Goal: Information Seeking & Learning: Check status

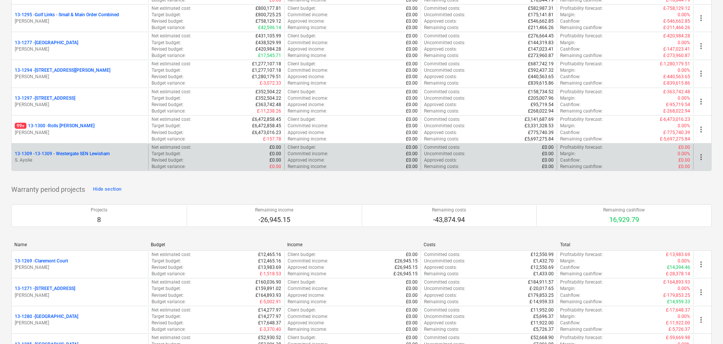
scroll to position [1023, 0]
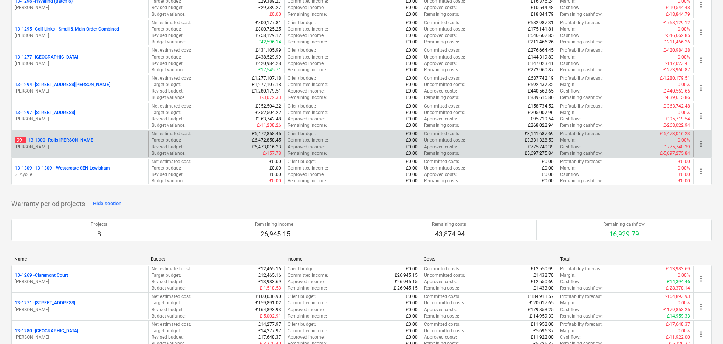
click at [86, 145] on p "[PERSON_NAME]" at bounding box center [80, 147] width 130 height 6
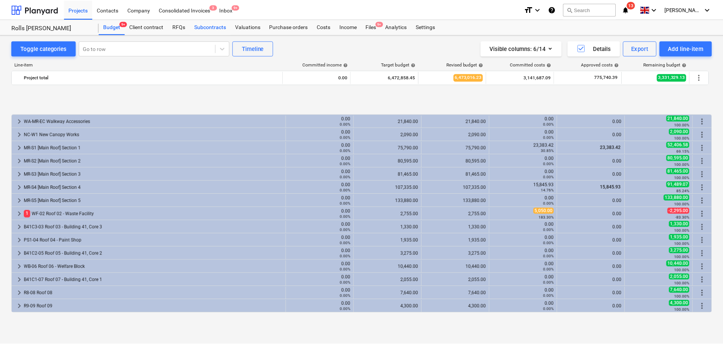
scroll to position [300, 0]
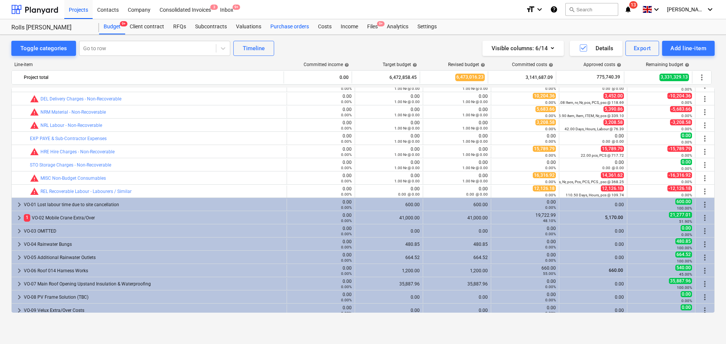
click at [283, 28] on div "Purchase orders" at bounding box center [290, 26] width 48 height 15
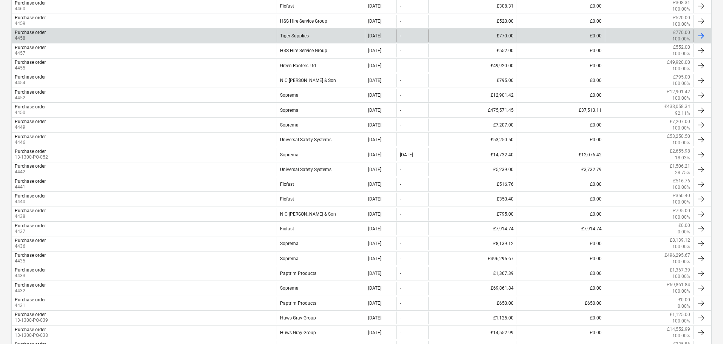
scroll to position [454, 0]
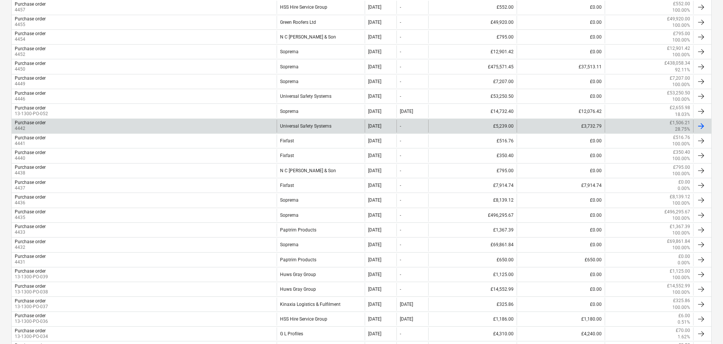
click at [287, 126] on div "Universal Safety Systems" at bounding box center [321, 126] width 88 height 13
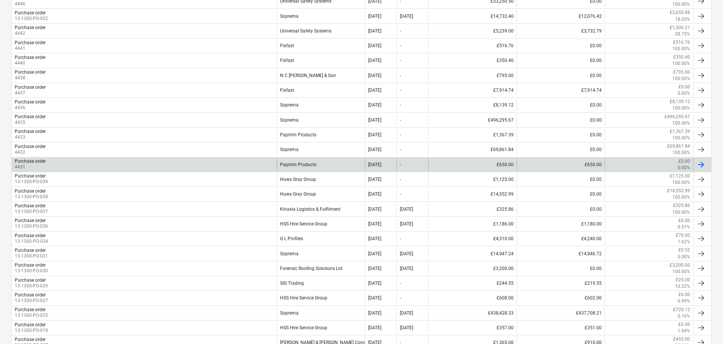
scroll to position [612, 0]
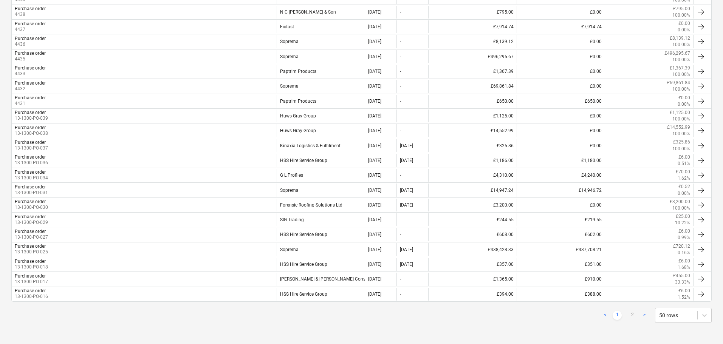
click at [166, 319] on div "< 1 2 > 50 rows" at bounding box center [361, 315] width 701 height 15
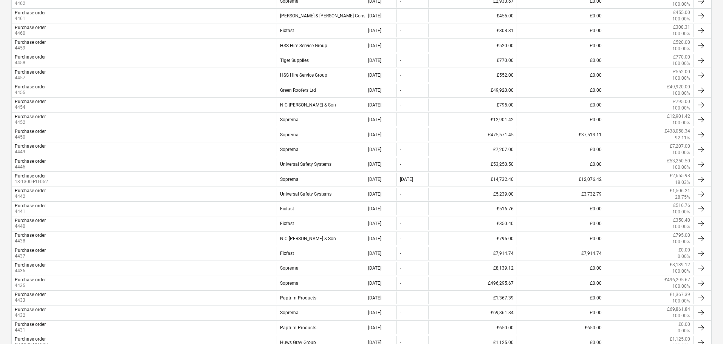
scroll to position [348, 0]
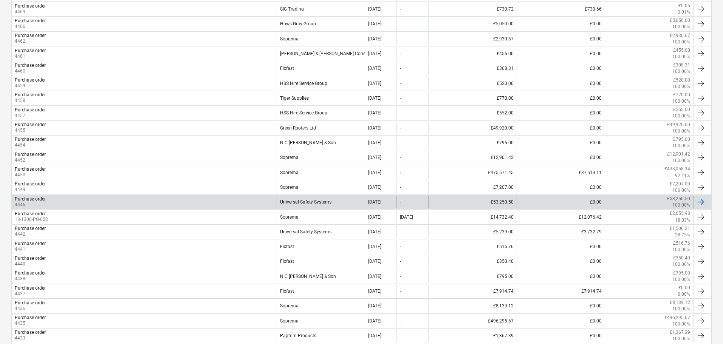
click at [45, 199] on div "Purchase order" at bounding box center [30, 199] width 31 height 5
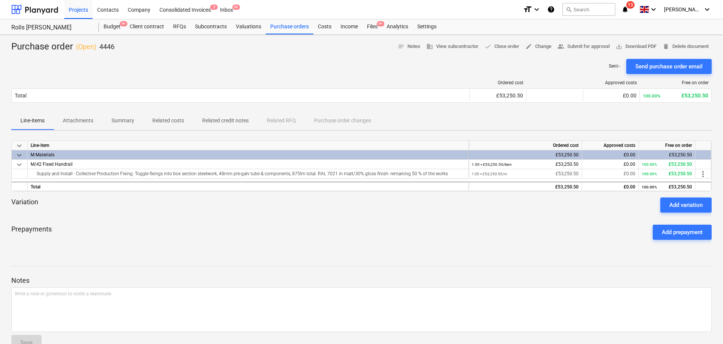
click at [156, 121] on p "Related costs" at bounding box center [168, 121] width 32 height 8
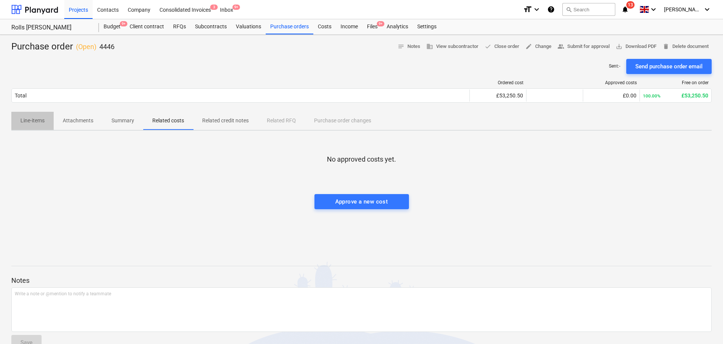
click at [39, 123] on p "Line-items" at bounding box center [32, 121] width 24 height 8
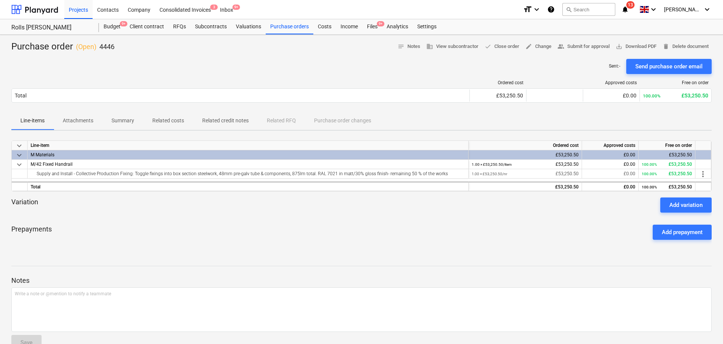
click at [60, 47] on div "Purchase order ( Open ) 4446" at bounding box center [62, 47] width 103 height 12
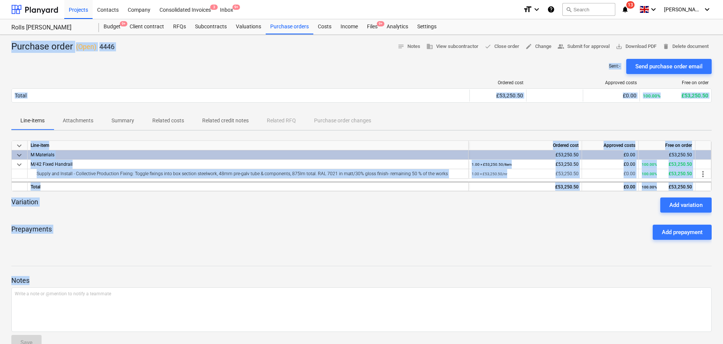
drag, startPoint x: 60, startPoint y: 47, endPoint x: 265, endPoint y: 280, distance: 310.2
click at [265, 280] on div "Purchase order ( Open ) 4446 notes Notes business View subcontractor done Close…" at bounding box center [361, 199] width 723 height 328
click at [265, 267] on div "Notes Write a note or @mention to notify a teammate ﻿ Save" at bounding box center [361, 306] width 701 height 100
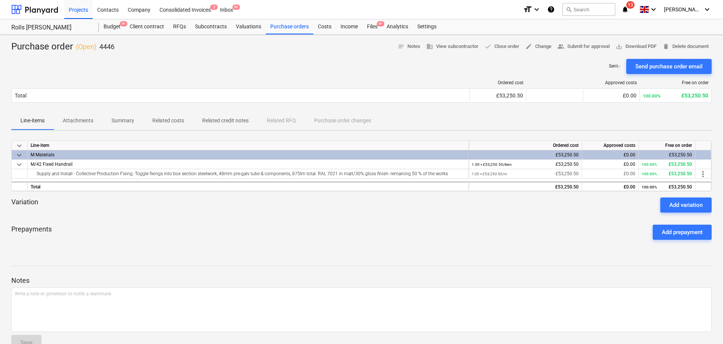
click at [265, 267] on div "Notes Write a note or @mention to notify a teammate ﻿ Save" at bounding box center [361, 306] width 701 height 100
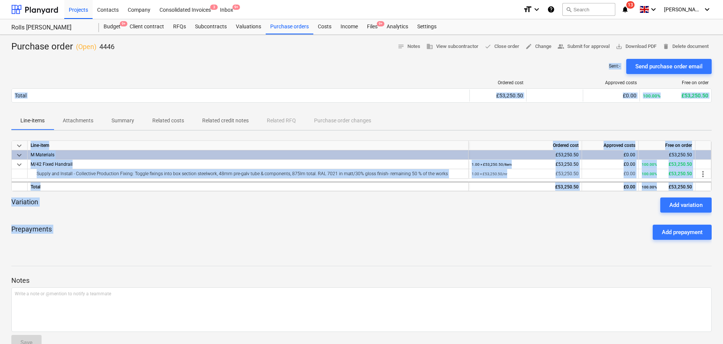
drag, startPoint x: 265, startPoint y: 267, endPoint x: 176, endPoint y: 50, distance: 234.5
click at [176, 52] on div "Purchase order ( Open ) 4446 notes Notes business View subcontractor done Close…" at bounding box center [361, 199] width 723 height 328
click at [177, 50] on div "Purchase order ( Open ) 4446 notes Notes business View subcontractor done Close…" at bounding box center [361, 47] width 701 height 12
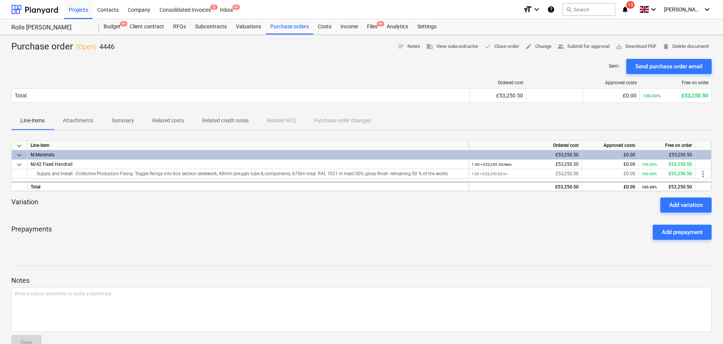
click at [177, 50] on div "Purchase order ( Open ) 4446 notes Notes business View subcontractor done Close…" at bounding box center [361, 47] width 701 height 12
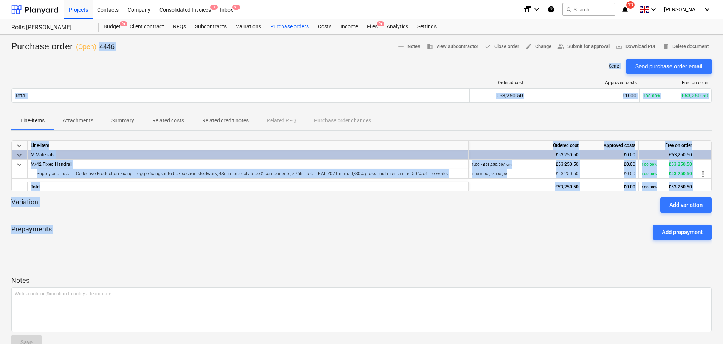
drag, startPoint x: 177, startPoint y: 50, endPoint x: 232, endPoint y: 232, distance: 190.0
click at [231, 230] on div "Purchase order ( Open ) 4446 notes Notes business View subcontractor done Close…" at bounding box center [361, 199] width 723 height 328
click at [232, 234] on div "Prepayments Add prepayment" at bounding box center [361, 232] width 701 height 27
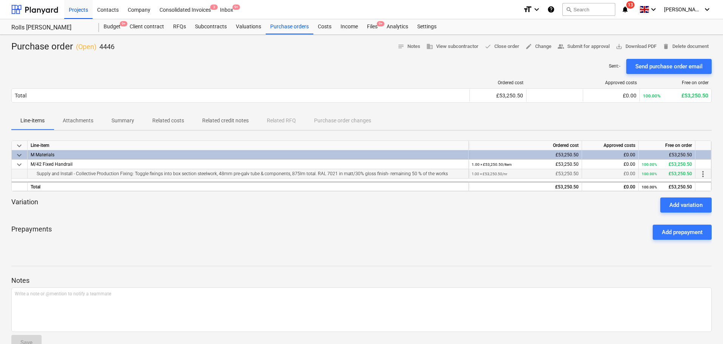
click at [485, 175] on small "1.00 × £53,250.50 / nr" at bounding box center [490, 174] width 36 height 4
click at [448, 212] on div "Variation Add variation" at bounding box center [361, 205] width 701 height 15
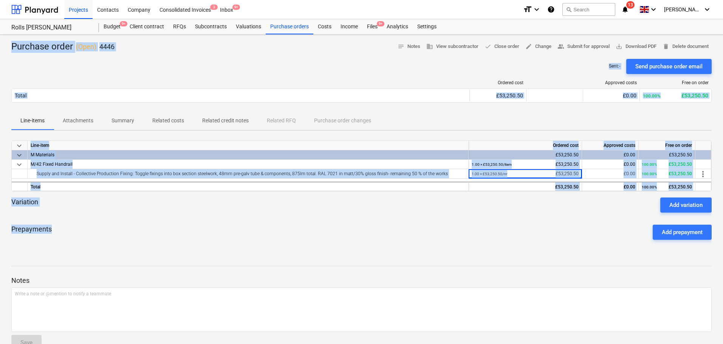
drag, startPoint x: 8, startPoint y: 47, endPoint x: 319, endPoint y: 251, distance: 372.7
click at [319, 251] on div "Purchase order ( Open ) 4446 notes Notes business View subcontractor done Close…" at bounding box center [361, 199] width 723 height 328
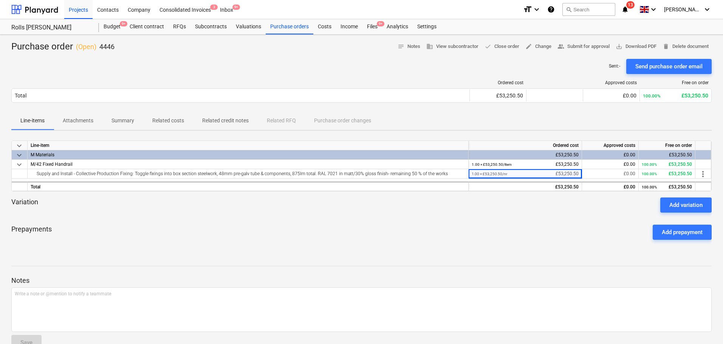
click at [319, 251] on div "Purchase order ( Open ) 4446 notes Notes business View subcontractor done Close…" at bounding box center [361, 199] width 723 height 328
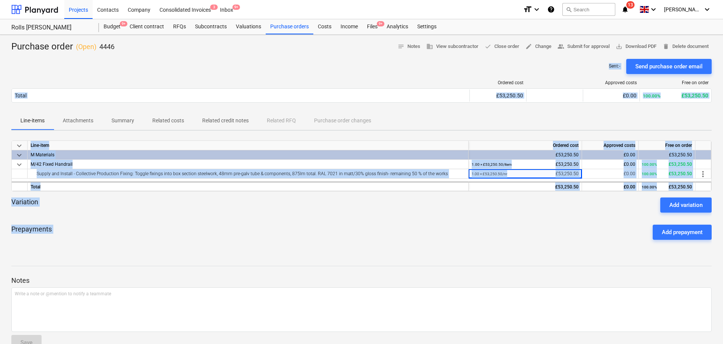
drag, startPoint x: 319, startPoint y: 251, endPoint x: 286, endPoint y: 48, distance: 205.6
click at [284, 52] on div "Purchase order ( Open ) 4446 notes Notes business View subcontractor done Close…" at bounding box center [361, 199] width 723 height 328
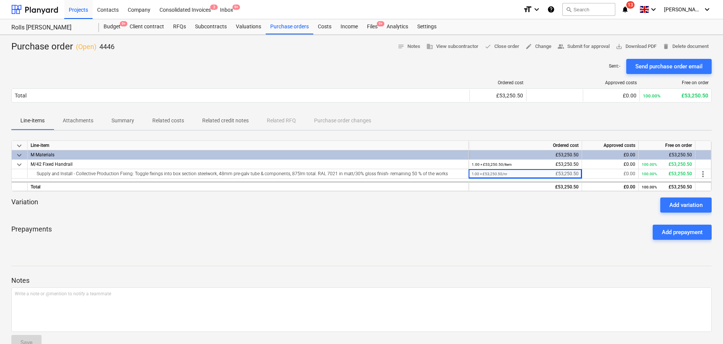
click at [286, 48] on div "Purchase order ( Open ) 4446 notes Notes business View subcontractor done Close…" at bounding box center [361, 47] width 701 height 12
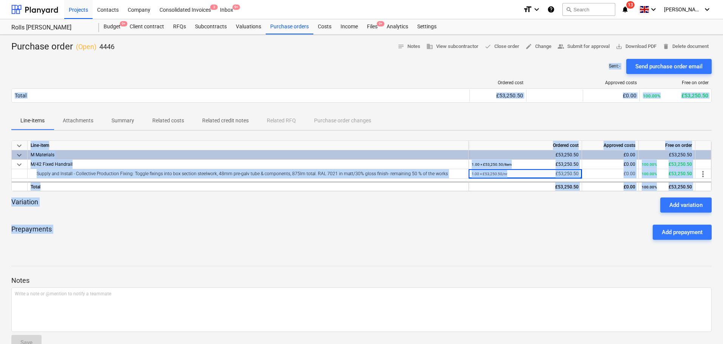
drag, startPoint x: 286, startPoint y: 48, endPoint x: 292, endPoint y: 260, distance: 212.2
click at [292, 263] on div "Purchase order ( Open ) 4446 notes Notes business View subcontractor done Close…" at bounding box center [361, 199] width 723 height 328
click at [290, 231] on div "Prepayments Add prepayment" at bounding box center [361, 232] width 701 height 27
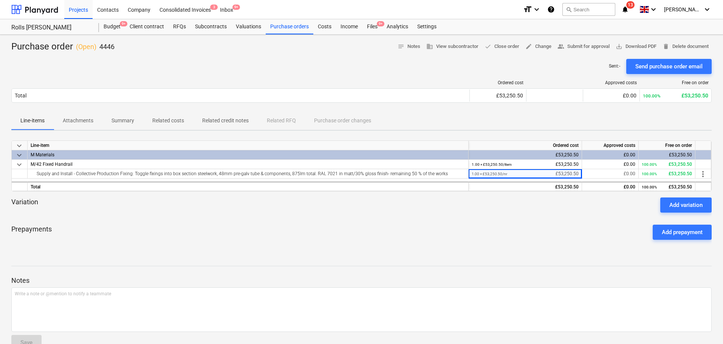
click at [183, 49] on div "Purchase order ( Open ) 4446 notes Notes business View subcontractor done Close…" at bounding box center [361, 47] width 701 height 12
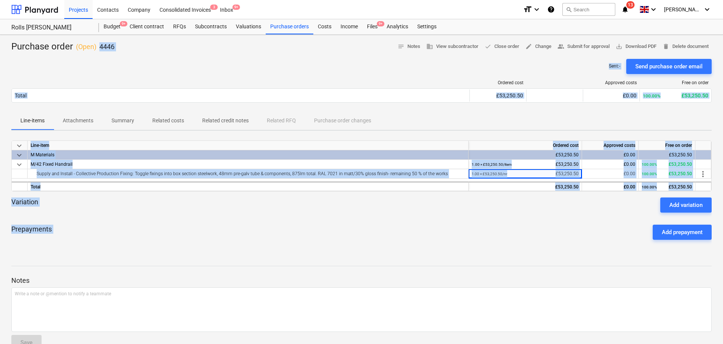
drag, startPoint x: 183, startPoint y: 49, endPoint x: 213, endPoint y: 256, distance: 208.9
click at [213, 256] on div "Purchase order ( Open ) 4446 notes Notes business View subcontractor done Close…" at bounding box center [361, 199] width 723 height 328
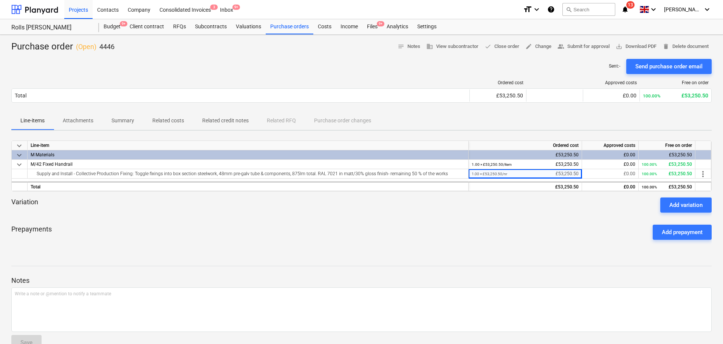
click at [213, 256] on div "Purchase order ( Open ) 4446 notes Notes business View subcontractor done Close…" at bounding box center [361, 199] width 723 height 328
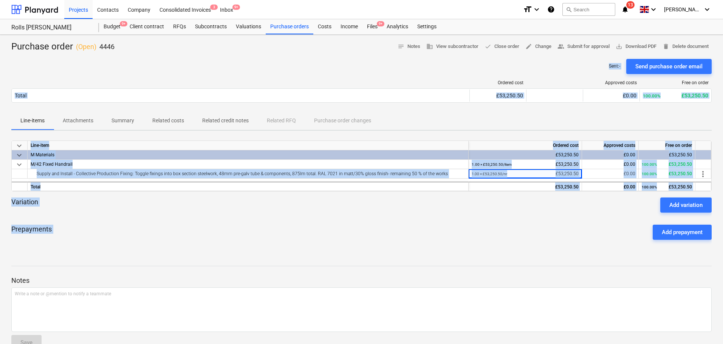
drag, startPoint x: 213, startPoint y: 256, endPoint x: 183, endPoint y: 40, distance: 217.6
click at [183, 41] on div "Purchase order ( Open ) 4446 notes Notes business View subcontractor done Close…" at bounding box center [361, 199] width 723 height 328
click at [183, 40] on div "Purchase order ( Open ) 4446 notes Notes business View subcontractor done Close…" at bounding box center [361, 199] width 723 height 328
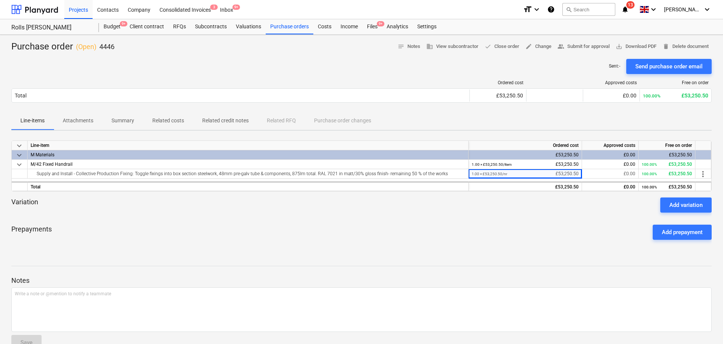
click at [183, 40] on div "Purchase order ( Open ) 4446 notes Notes business View subcontractor done Close…" at bounding box center [361, 199] width 723 height 328
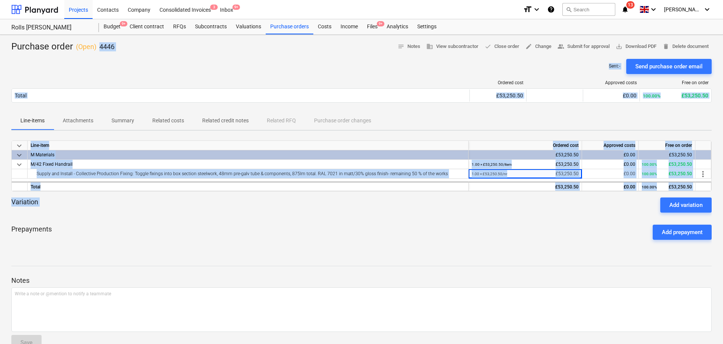
drag, startPoint x: 183, startPoint y: 40, endPoint x: 210, endPoint y: 206, distance: 167.8
click at [210, 205] on div "Purchase order ( Open ) 4446 notes Notes business View subcontractor done Close…" at bounding box center [361, 199] width 723 height 328
click at [210, 206] on div "Variation Add variation" at bounding box center [361, 205] width 701 height 15
drag, startPoint x: 312, startPoint y: 43, endPoint x: 302, endPoint y: 260, distance: 217.2
click at [302, 261] on div "Purchase order ( Open ) 4446 notes Notes business View subcontractor done Close…" at bounding box center [361, 199] width 723 height 328
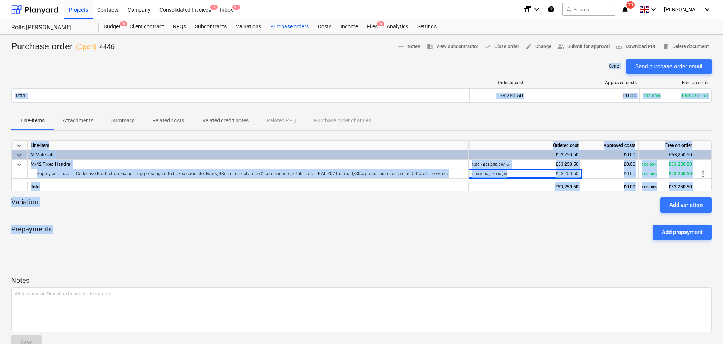
click at [303, 212] on div "Variation Add variation" at bounding box center [361, 205] width 701 height 15
drag, startPoint x: 317, startPoint y: 52, endPoint x: 331, endPoint y: 264, distance: 211.8
click at [331, 261] on div "Purchase order ( Open ) 4446 notes Notes business View subcontractor done Close…" at bounding box center [361, 199] width 723 height 328
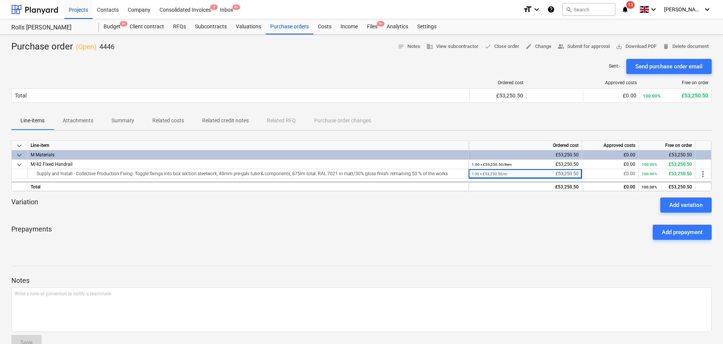
click at [331, 264] on div "Notes Write a note or @mention to notify a teammate ﻿ Save" at bounding box center [361, 306] width 701 height 100
click at [301, 27] on div "Purchase orders" at bounding box center [290, 26] width 48 height 15
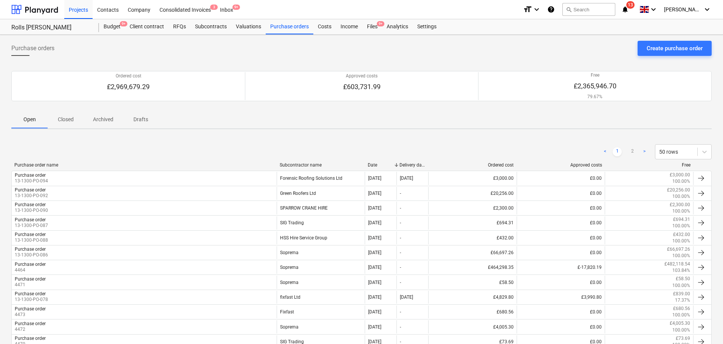
click at [208, 122] on div "Open Closed Archived Drafts" at bounding box center [361, 119] width 701 height 18
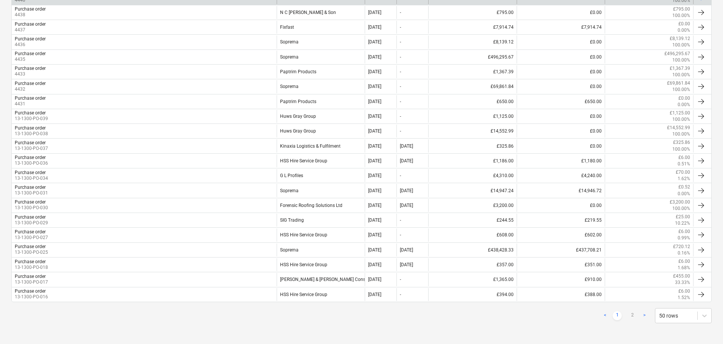
scroll to position [612, 0]
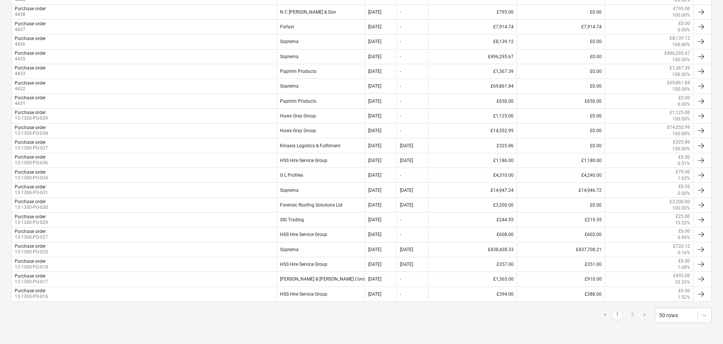
click at [631, 313] on link "2" at bounding box center [632, 315] width 9 height 9
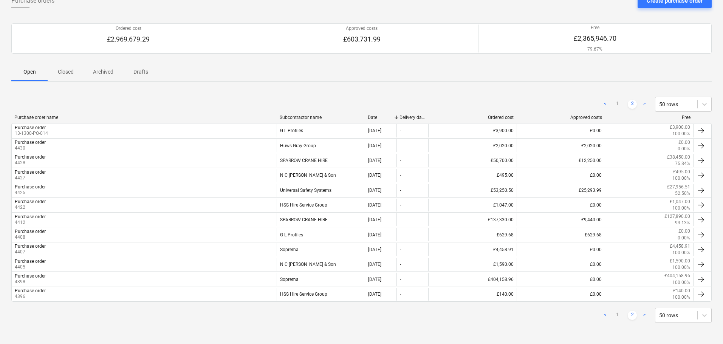
scroll to position [48, 0]
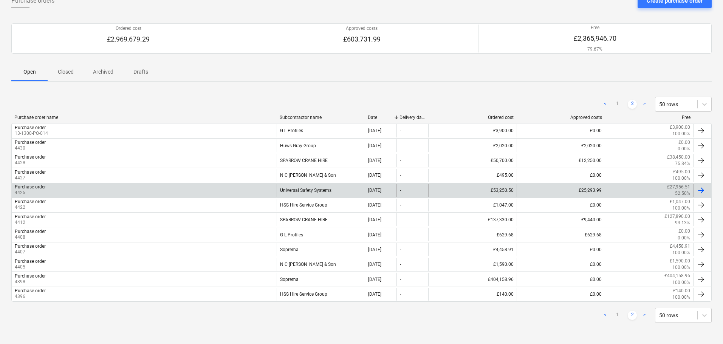
click at [244, 189] on div "Purchase order 4425" at bounding box center [144, 190] width 265 height 13
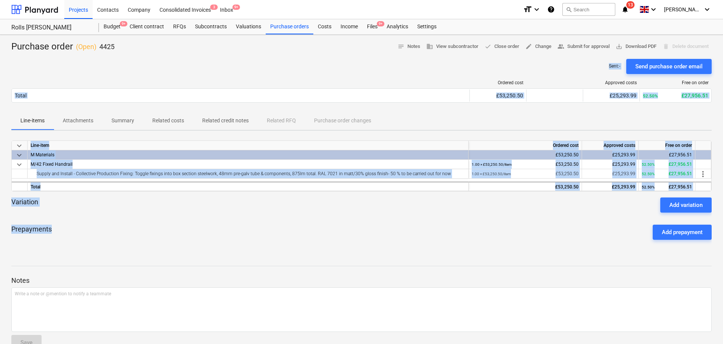
drag, startPoint x: 228, startPoint y: 236, endPoint x: 170, endPoint y: 49, distance: 196.0
click at [167, 58] on div "Purchase order ( Open ) 4425 notes Notes business View subcontractor done Close…" at bounding box center [361, 199] width 723 height 328
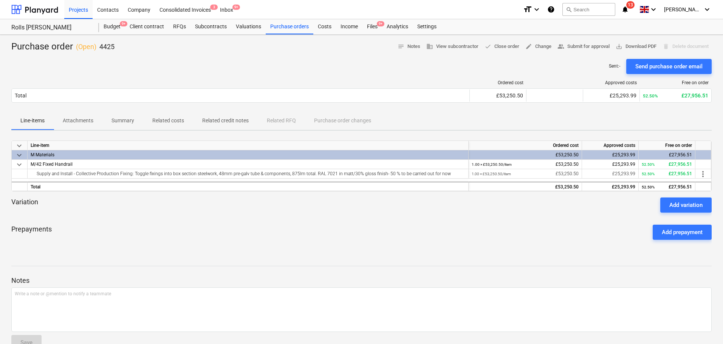
click at [173, 42] on div "Purchase order ( Open ) 4425 notes Notes business View subcontractor done Close…" at bounding box center [361, 47] width 701 height 12
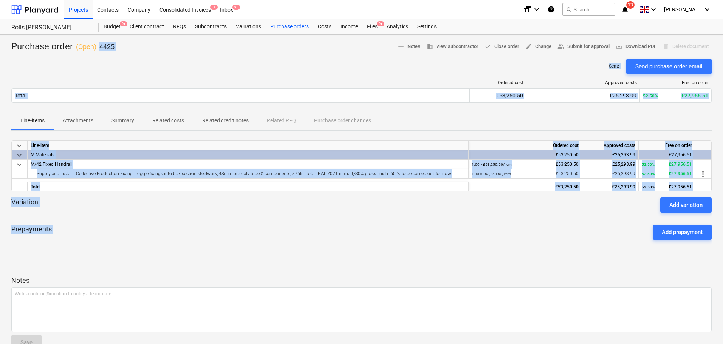
drag, startPoint x: 173, startPoint y: 42, endPoint x: 198, endPoint y: 260, distance: 220.0
click at [197, 260] on div "Purchase order ( Open ) 4425 notes Notes business View subcontractor done Close…" at bounding box center [361, 199] width 723 height 328
click at [201, 241] on div "Prepayments Add prepayment" at bounding box center [361, 232] width 701 height 27
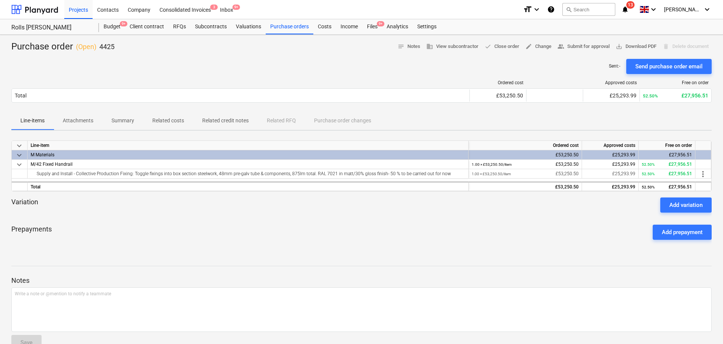
click at [201, 241] on div "Prepayments Add prepayment" at bounding box center [361, 232] width 701 height 27
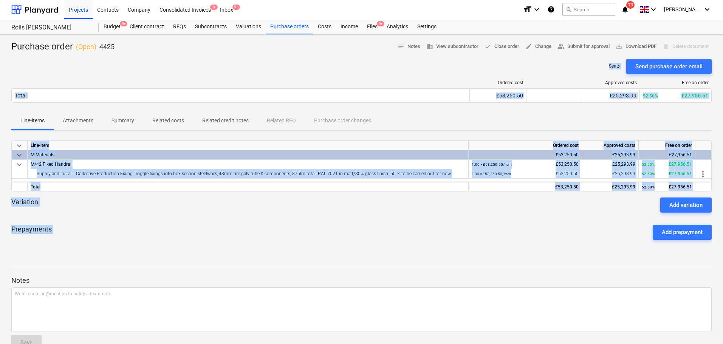
drag, startPoint x: 201, startPoint y: 241, endPoint x: 218, endPoint y: 56, distance: 185.7
click at [216, 57] on div "Purchase order ( Open ) 4425 notes Notes business View subcontractor done Close…" at bounding box center [361, 199] width 723 height 328
click at [220, 55] on div at bounding box center [361, 56] width 701 height 6
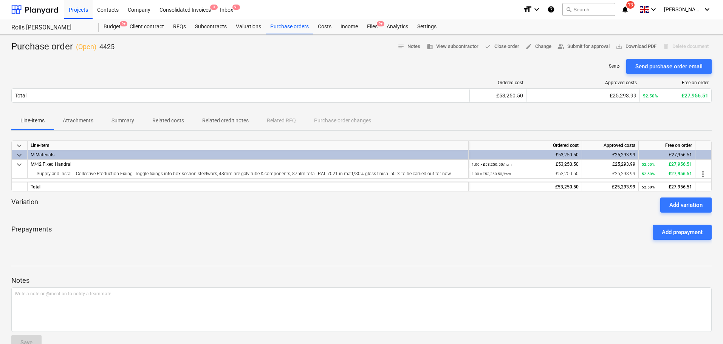
click at [220, 54] on div at bounding box center [361, 56] width 701 height 6
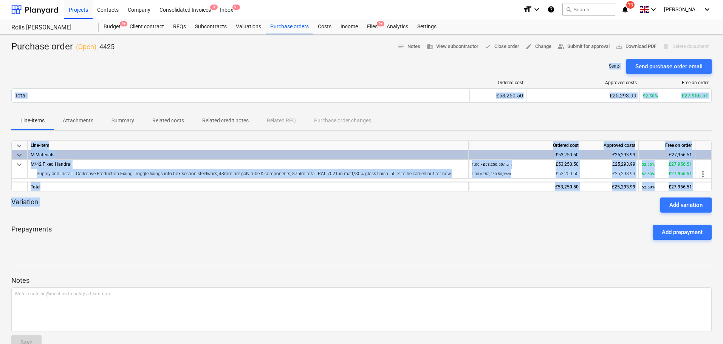
drag, startPoint x: 220, startPoint y: 54, endPoint x: 235, endPoint y: 220, distance: 166.3
click at [235, 219] on div "Purchase order ( Open ) 4425 notes Notes business View subcontractor done Close…" at bounding box center [361, 199] width 723 height 328
click at [235, 220] on div "Prepayments Add prepayment" at bounding box center [361, 232] width 701 height 27
drag, startPoint x: 279, startPoint y: 50, endPoint x: 268, endPoint y: 248, distance: 198.4
click at [270, 267] on div "Purchase order ( Open ) 4425 notes Notes business View subcontractor done Close…" at bounding box center [361, 199] width 723 height 328
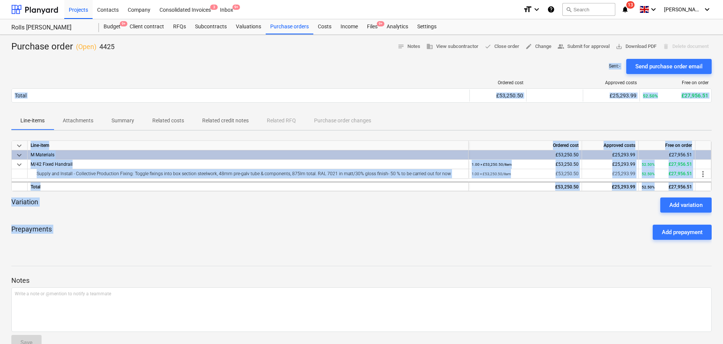
click at [260, 212] on div "Variation Add variation" at bounding box center [361, 205] width 701 height 15
drag, startPoint x: 263, startPoint y: 59, endPoint x: 256, endPoint y: 203, distance: 144.2
click at [257, 198] on div "Purchase order ( Open ) 4425 notes Notes business View subcontractor done Close…" at bounding box center [361, 199] width 723 height 328
click at [256, 204] on div "Variation Add variation" at bounding box center [361, 205] width 701 height 15
click at [254, 207] on div "Variation Add variation" at bounding box center [361, 205] width 701 height 15
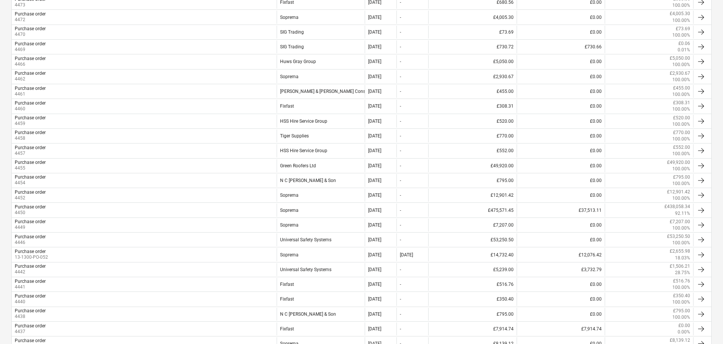
scroll to position [612, 0]
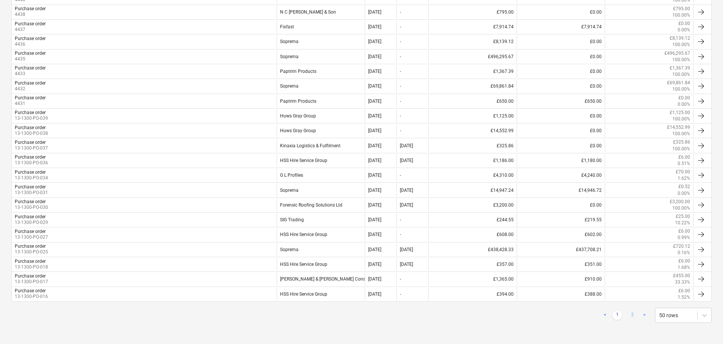
click at [633, 315] on link "2" at bounding box center [632, 315] width 9 height 9
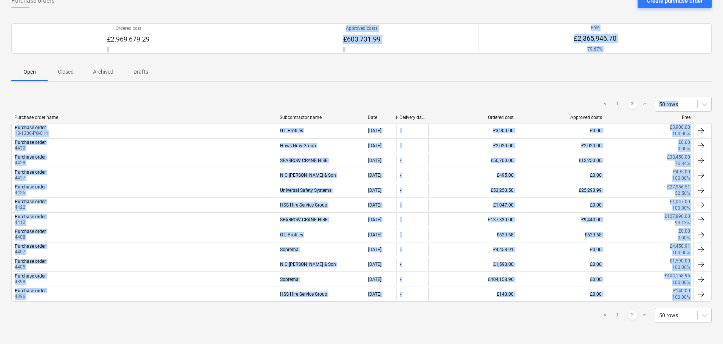
drag, startPoint x: 257, startPoint y: 335, endPoint x: 209, endPoint y: 112, distance: 228.2
click at [194, 37] on div "Purchase orders Create purchase order Ordered cost £2,969,679.29 Approved costs…" at bounding box center [361, 165] width 723 height 357
click at [329, 326] on div "< 1 2 > 50 rows" at bounding box center [361, 315] width 701 height 21
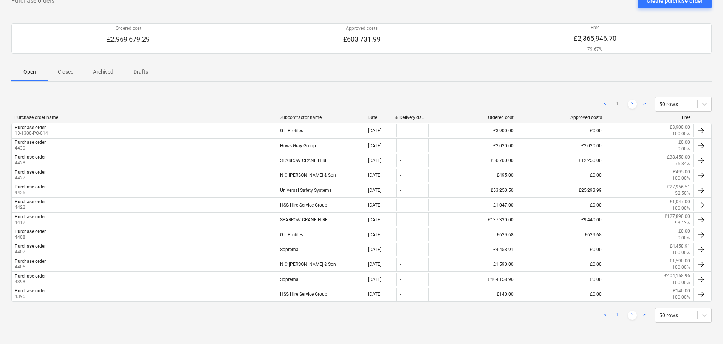
click at [616, 317] on link "1" at bounding box center [617, 315] width 9 height 9
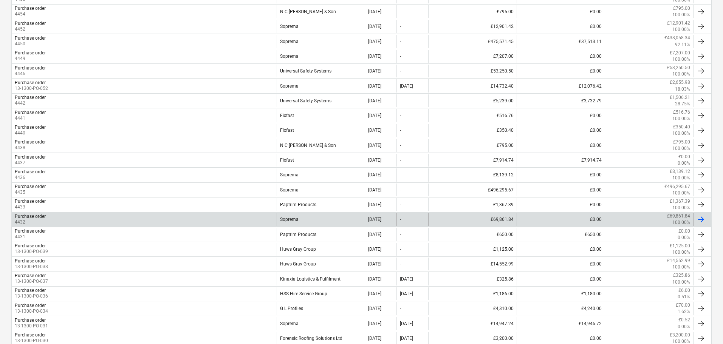
scroll to position [461, 0]
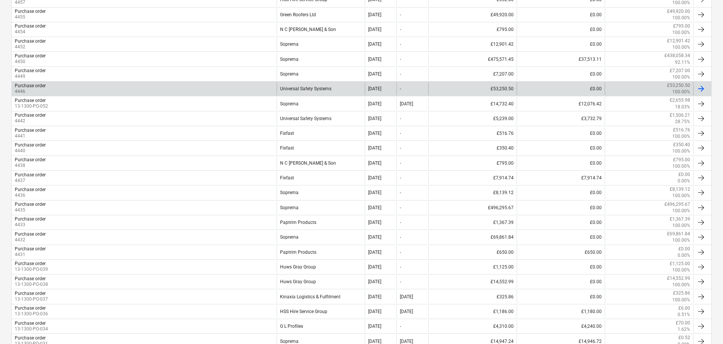
click at [262, 84] on div "Purchase order 4446" at bounding box center [144, 88] width 265 height 13
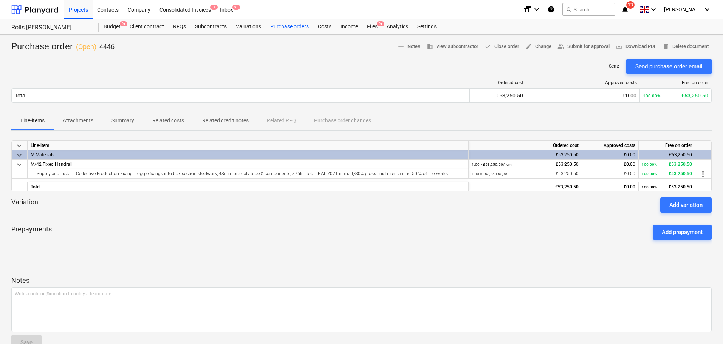
click at [219, 197] on div at bounding box center [361, 195] width 701 height 6
drag, startPoint x: 285, startPoint y: 30, endPoint x: 290, endPoint y: 18, distance: 12.9
click at [285, 29] on div "Purchase orders" at bounding box center [290, 26] width 48 height 15
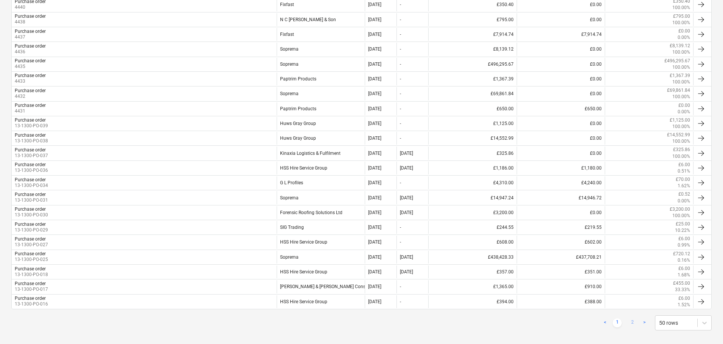
click at [632, 321] on link "2" at bounding box center [632, 323] width 9 height 9
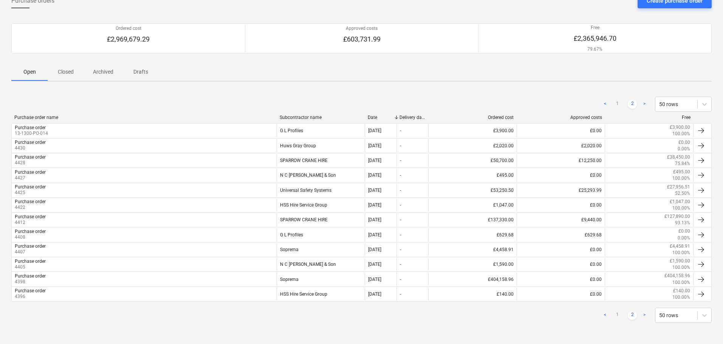
scroll to position [48, 0]
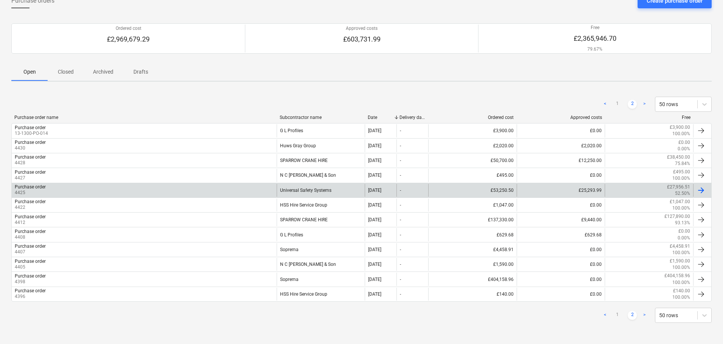
click at [86, 193] on div "Purchase order 4425" at bounding box center [144, 190] width 265 height 13
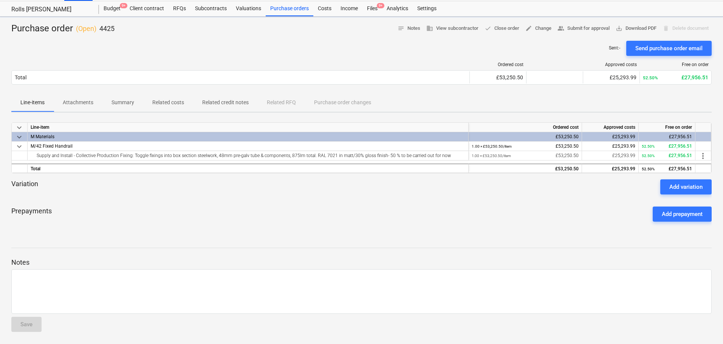
scroll to position [18, 0]
click at [94, 107] on span "Attachments" at bounding box center [78, 102] width 49 height 12
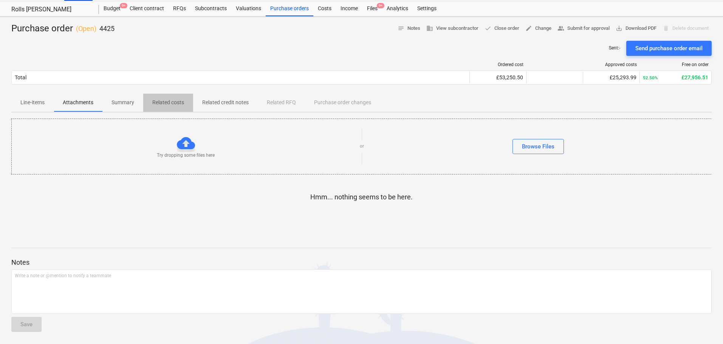
click at [175, 98] on span "Related costs" at bounding box center [168, 102] width 50 height 12
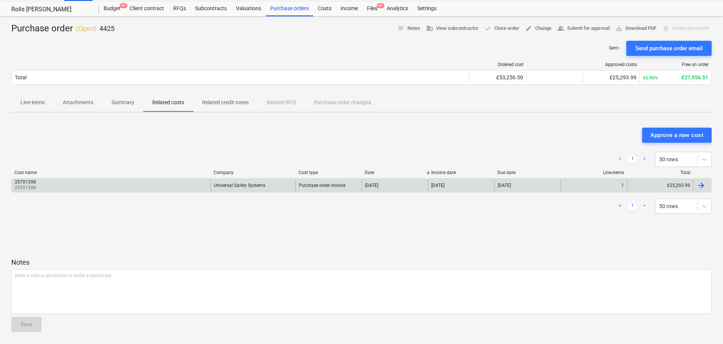
click at [114, 186] on div "25701398 25701398" at bounding box center [111, 186] width 199 height 12
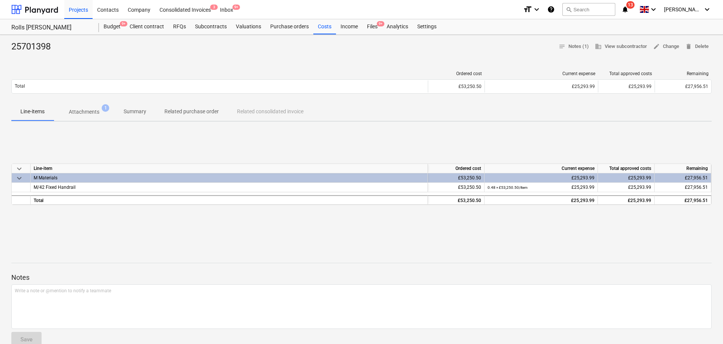
click at [94, 118] on span "Attachments 1" at bounding box center [84, 112] width 61 height 14
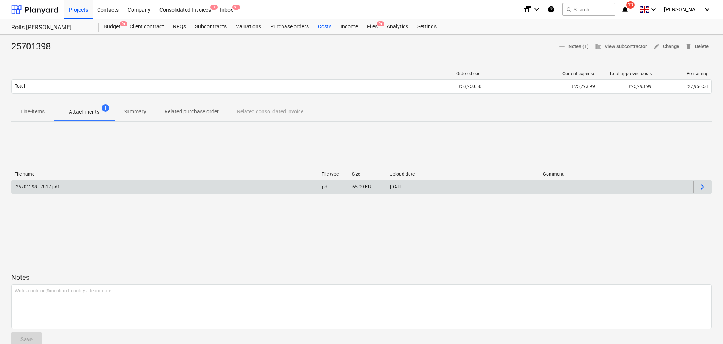
click at [110, 186] on div "25701398 - 7817.pdf" at bounding box center [165, 187] width 307 height 12
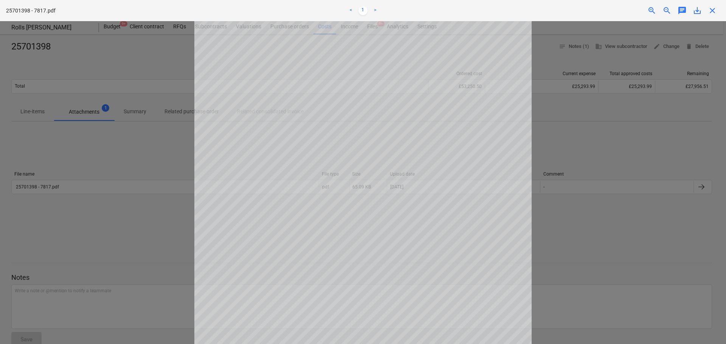
scroll to position [101, 0]
click at [331, 0] on html "Projects Contacts Company Consolidated Invoices 3 Inbox 9+ format_size keyboard…" at bounding box center [363, 172] width 726 height 344
click at [712, 7] on span "close" at bounding box center [712, 10] width 9 height 9
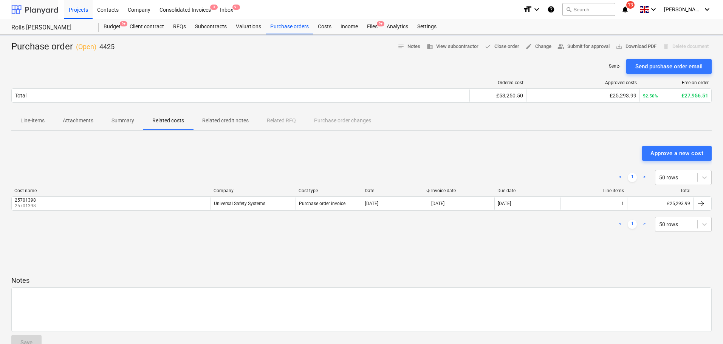
scroll to position [18, 0]
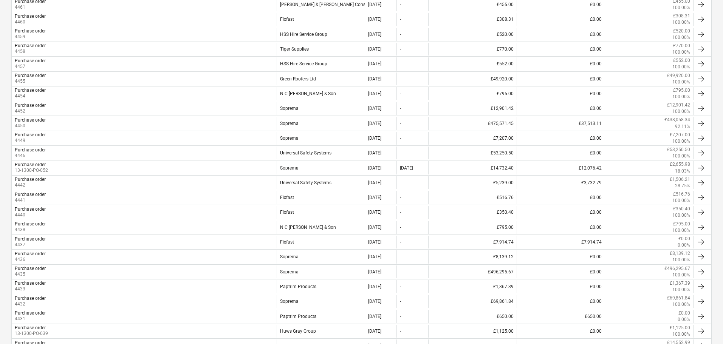
scroll to position [612, 0]
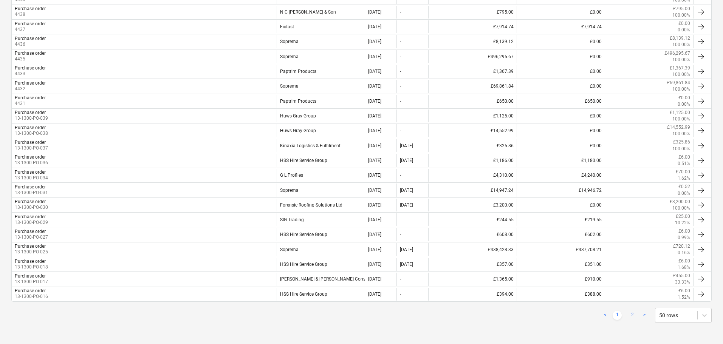
click at [635, 318] on link "2" at bounding box center [632, 315] width 9 height 9
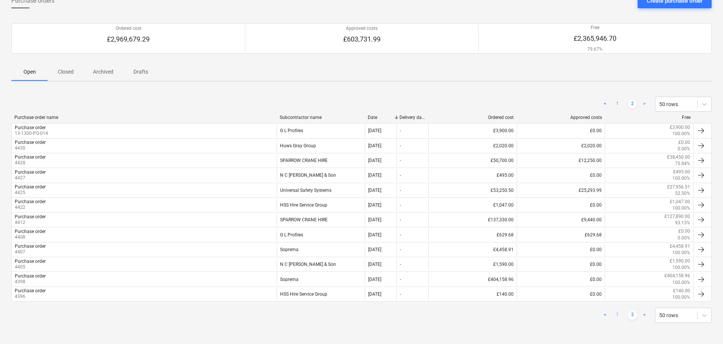
click at [618, 318] on link "1" at bounding box center [617, 315] width 9 height 9
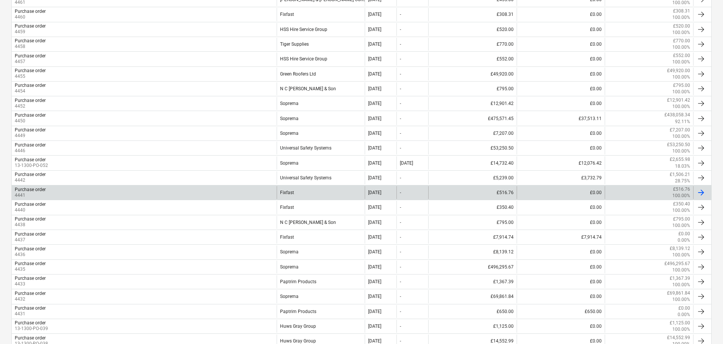
scroll to position [388, 0]
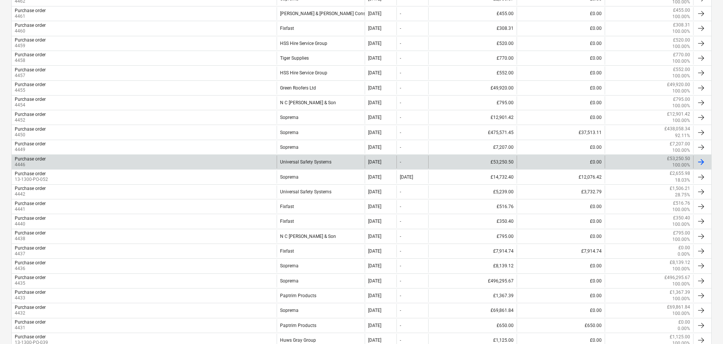
click at [43, 161] on div "Purchase order" at bounding box center [30, 159] width 31 height 5
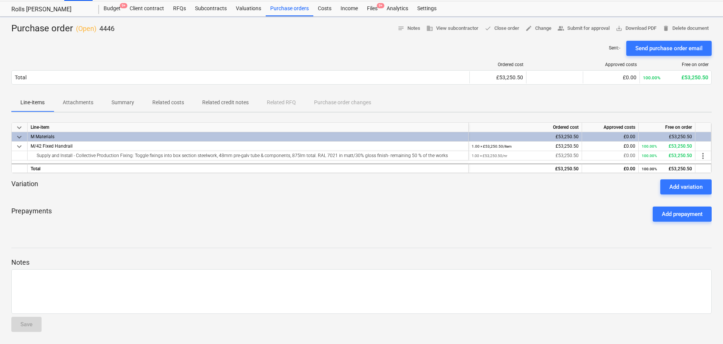
scroll to position [18, 0]
click at [162, 101] on p "Related costs" at bounding box center [168, 103] width 32 height 8
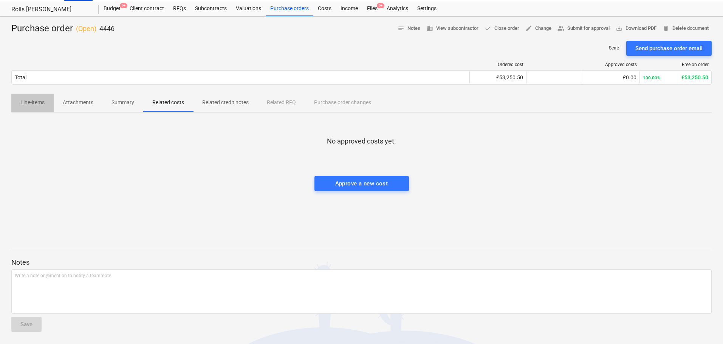
click at [44, 103] on p "Line-items" at bounding box center [32, 103] width 24 height 8
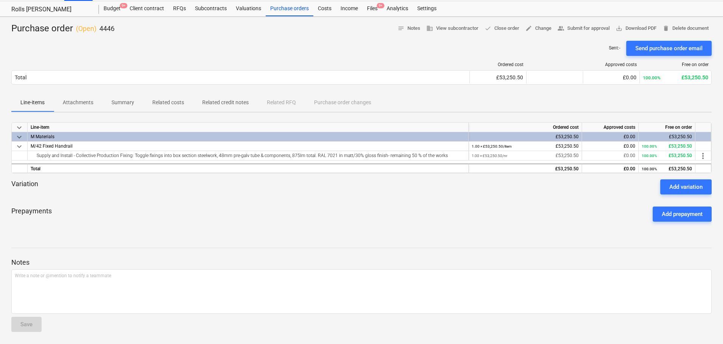
click at [113, 24] on p "4446" at bounding box center [106, 28] width 15 height 9
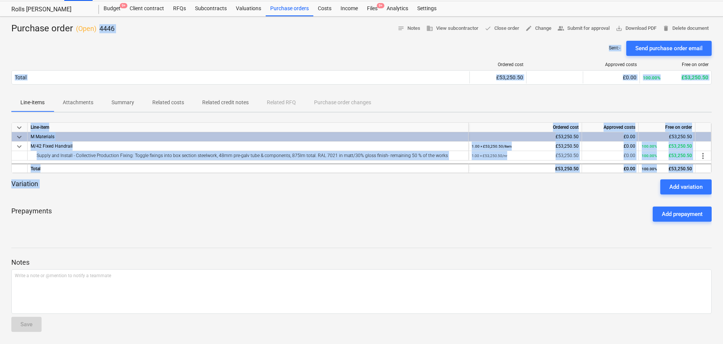
drag, startPoint x: 113, startPoint y: 24, endPoint x: 268, endPoint y: 198, distance: 233.3
click at [266, 195] on div "Purchase order ( Open ) 4446 notes Notes business View subcontractor done Close…" at bounding box center [361, 181] width 723 height 328
click at [269, 199] on div at bounding box center [361, 198] width 701 height 6
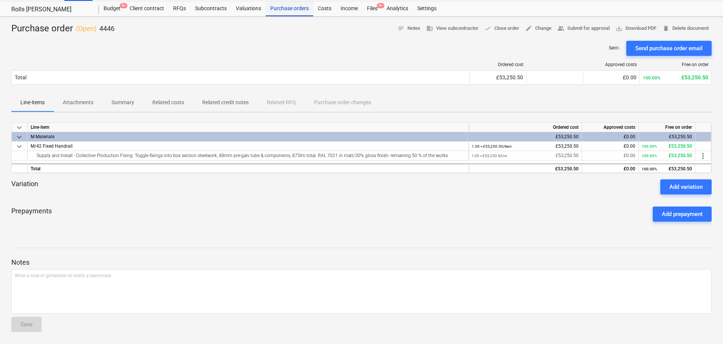
click at [280, 6] on div "Purchase orders" at bounding box center [290, 8] width 48 height 15
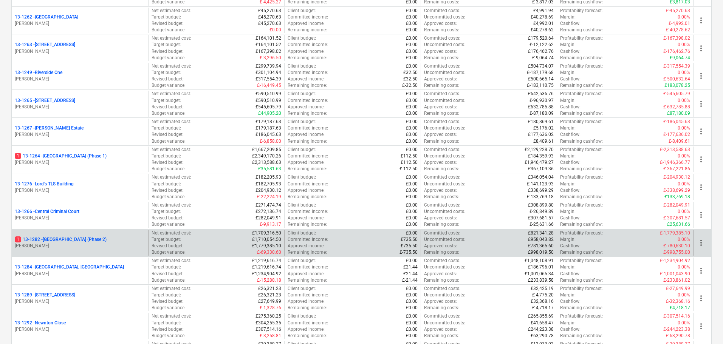
scroll to position [718, 0]
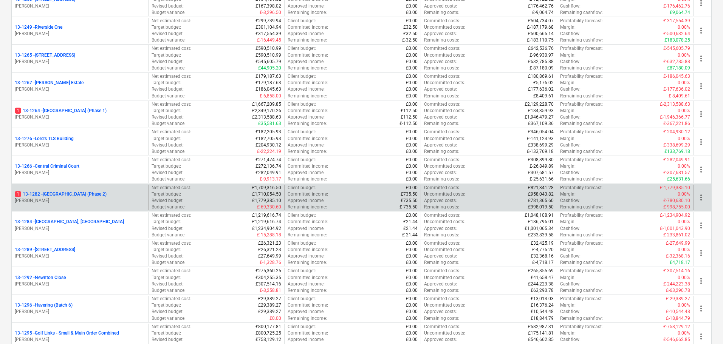
click at [136, 198] on p "[PERSON_NAME]" at bounding box center [80, 201] width 130 height 6
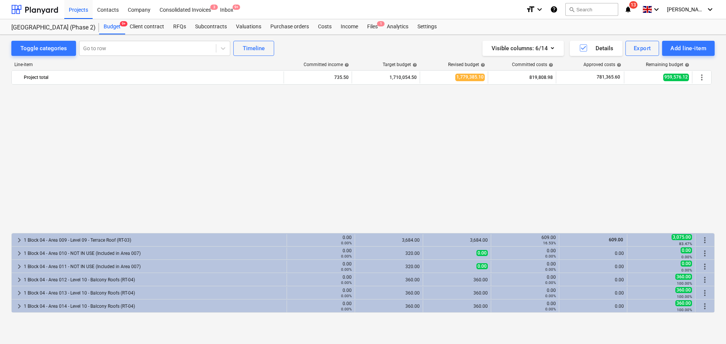
scroll to position [417, 0]
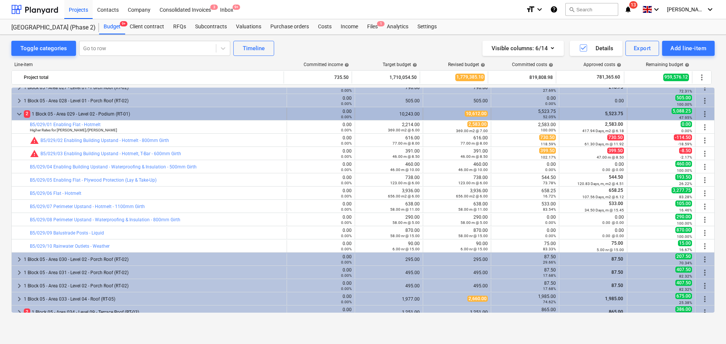
click at [60, 110] on div "2 1 Block 05 - Area 029 - Level 02 - Podium (RT-01)" at bounding box center [154, 114] width 260 height 12
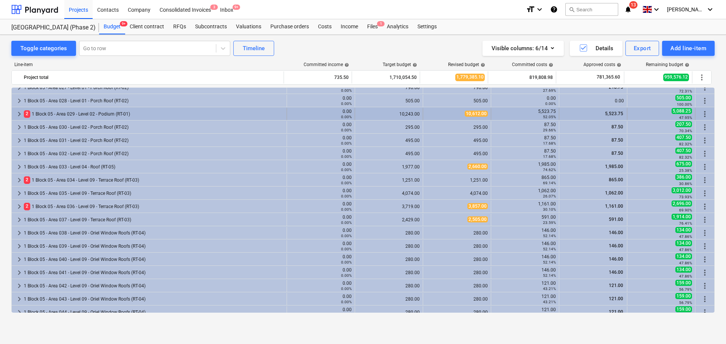
click at [50, 114] on div "2 1 Block 05 - Area 029 - Level 02 - Podium (RT-01)" at bounding box center [154, 114] width 260 height 12
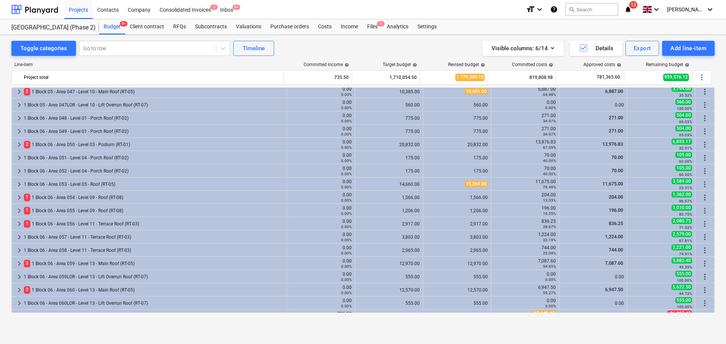
scroll to position [833, 0]
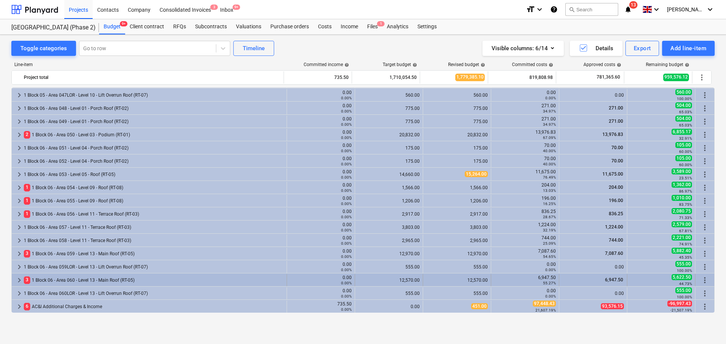
click at [74, 284] on div "3 1 Block 06 - Area 060 - Level 13 - Main Roof (RT-05)" at bounding box center [154, 280] width 260 height 12
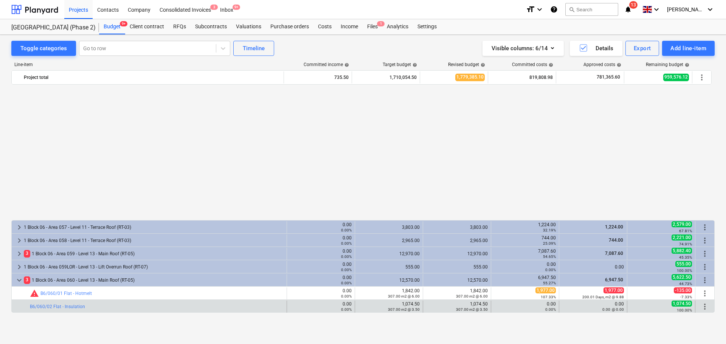
scroll to position [985, 0]
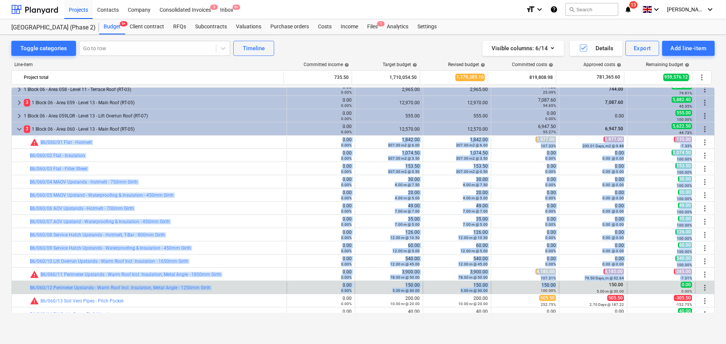
drag, startPoint x: 21, startPoint y: 144, endPoint x: 516, endPoint y: 291, distance: 516.4
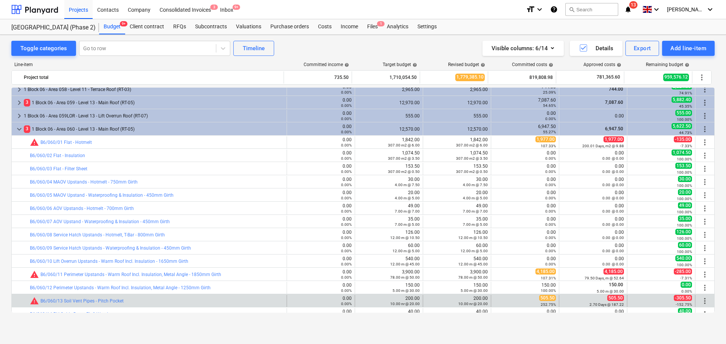
click at [542, 301] on div "505.50 252.75%" at bounding box center [525, 301] width 62 height 12
click at [542, 304] on div "505.50 252.75%" at bounding box center [525, 301] width 62 height 12
click at [542, 304] on small "252.75%" at bounding box center [548, 305] width 15 height 4
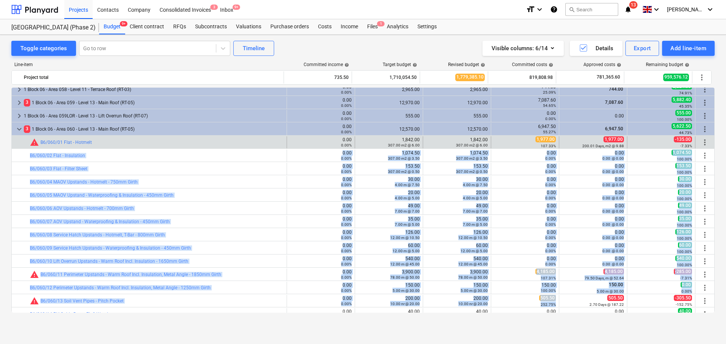
drag, startPoint x: 542, startPoint y: 304, endPoint x: 163, endPoint y: 147, distance: 409.8
click at [165, 145] on div "bar_chart warning B6/060/01 Flat - Hotmelt" at bounding box center [157, 142] width 254 height 9
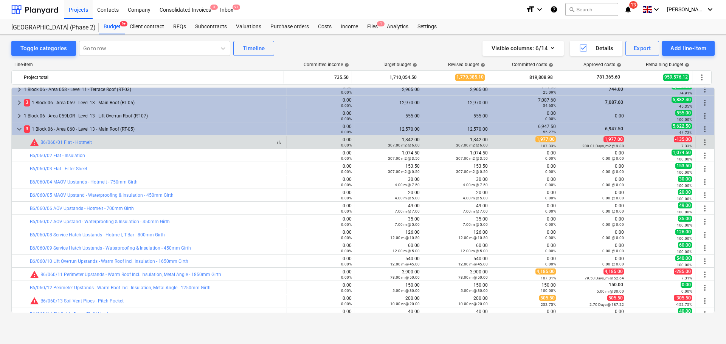
click at [165, 145] on div "bar_chart warning B6/060/01 Flat - Hotmelt" at bounding box center [157, 142] width 254 height 9
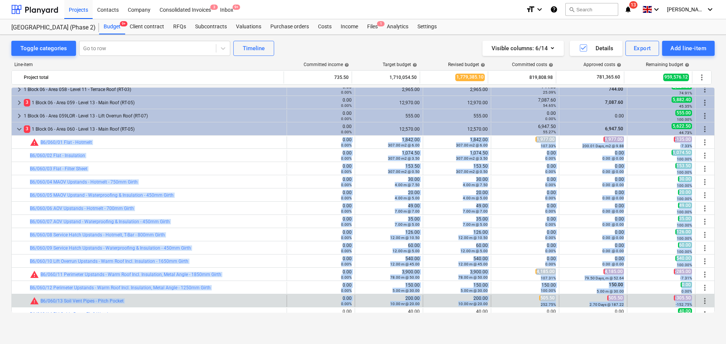
drag, startPoint x: 165, startPoint y: 145, endPoint x: 677, endPoint y: 302, distance: 535.9
click at [677, 303] on small "-152.75%" at bounding box center [684, 305] width 16 height 4
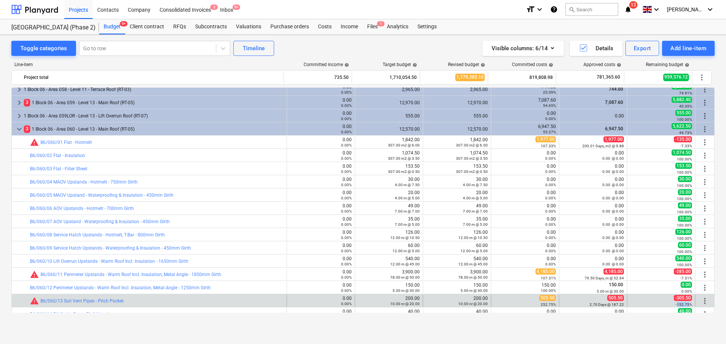
click at [677, 303] on small "-152.75%" at bounding box center [684, 305] width 16 height 4
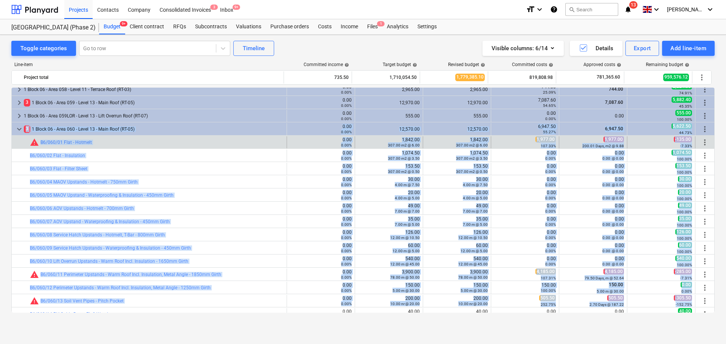
drag, startPoint x: 677, startPoint y: 302, endPoint x: 235, endPoint y: 137, distance: 472.2
click at [235, 141] on div "bar_chart warning B6/060/01 Flat - Hotmelt" at bounding box center [157, 142] width 254 height 9
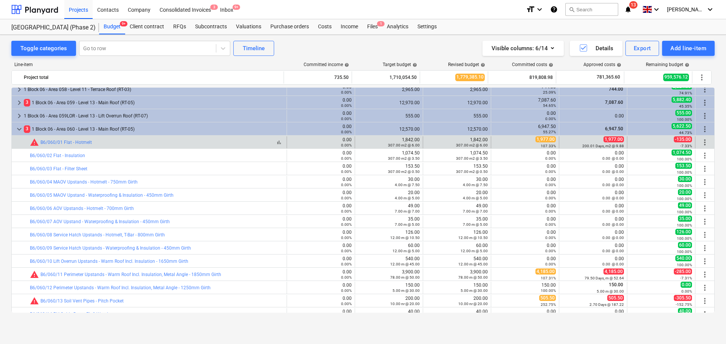
click at [235, 141] on div "bar_chart warning B6/060/01 Flat - Hotmelt" at bounding box center [157, 142] width 254 height 9
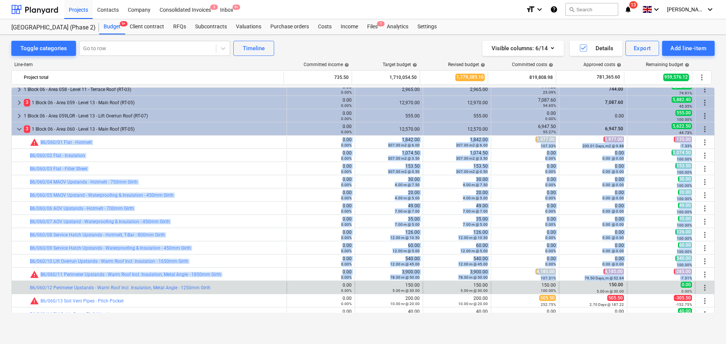
drag, startPoint x: 235, startPoint y: 141, endPoint x: 629, endPoint y: 282, distance: 418.0
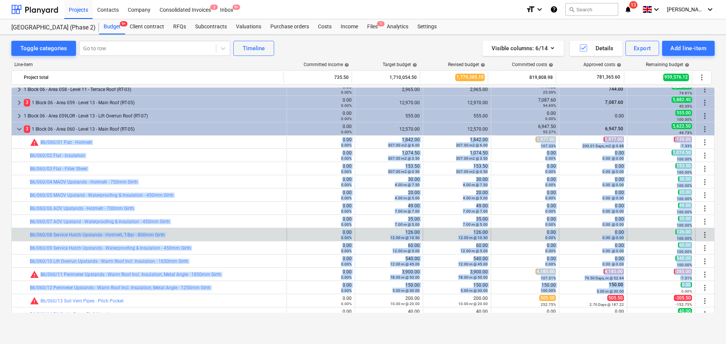
click at [645, 232] on div "126.00 100.00%" at bounding box center [661, 235] width 62 height 12
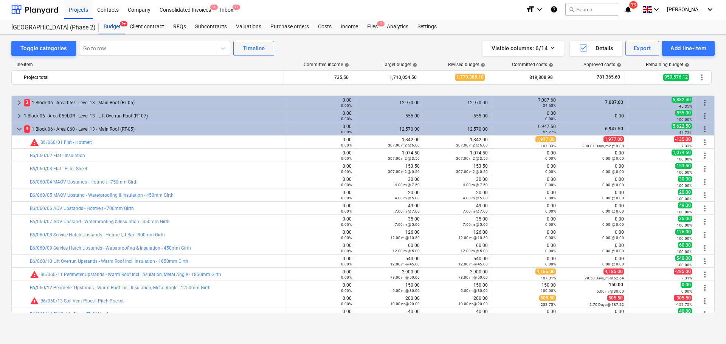
scroll to position [1022, 0]
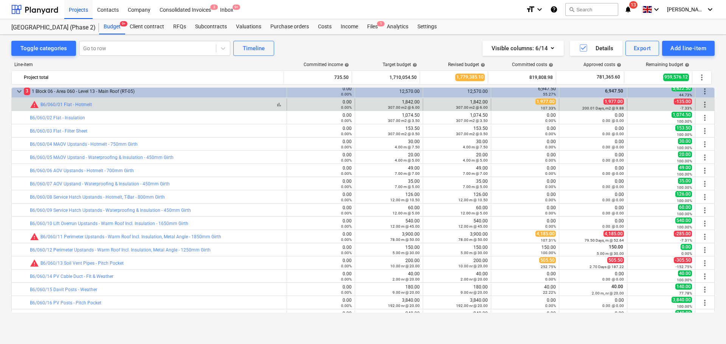
click at [161, 106] on div "bar_chart warning B6/060/01 Flat - Hotmelt" at bounding box center [157, 104] width 254 height 9
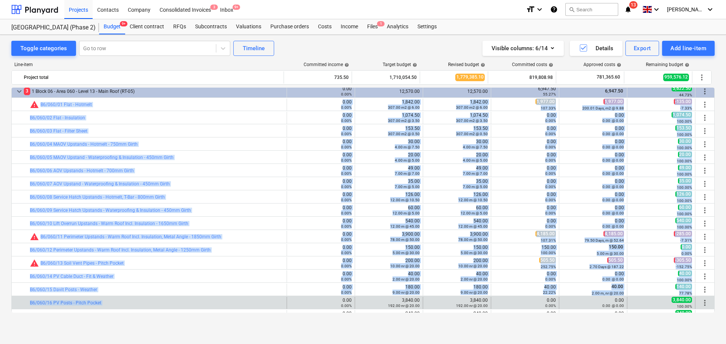
drag, startPoint x: 161, startPoint y: 106, endPoint x: 223, endPoint y: 296, distance: 200.2
click at [221, 301] on div "bar_chart B6/060/16 PV Posts - Pitch Pocket" at bounding box center [157, 303] width 254 height 5
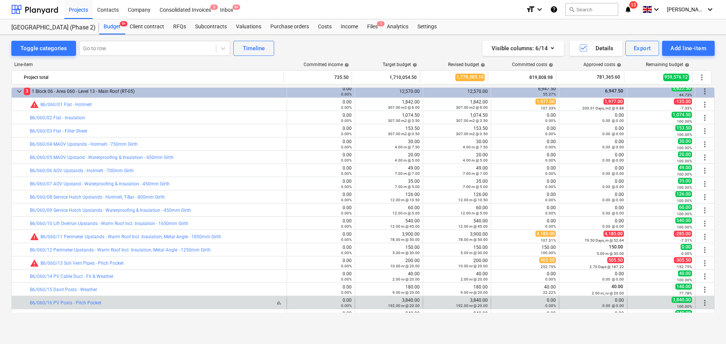
click at [221, 301] on div "bar_chart B6/060/16 PV Posts - Pitch Pocket" at bounding box center [157, 303] width 254 height 5
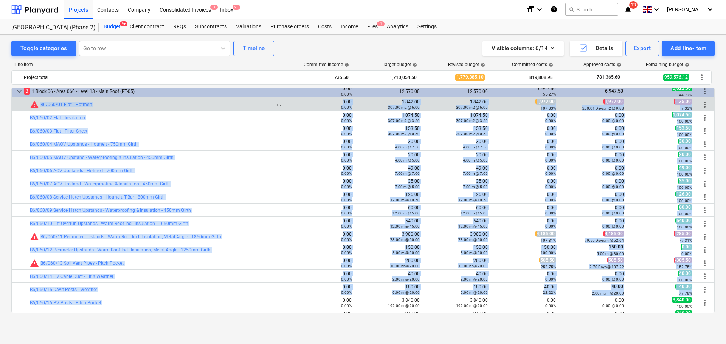
drag, startPoint x: 221, startPoint y: 301, endPoint x: 202, endPoint y: 104, distance: 197.9
click at [202, 104] on div "bar_chart warning B6/060/01 Flat - Hotmelt" at bounding box center [157, 104] width 254 height 9
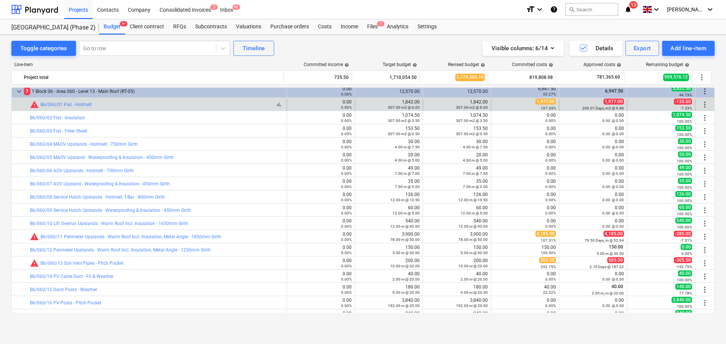
click at [202, 104] on div "bar_chart warning B6/060/01 Flat - Hotmelt" at bounding box center [157, 104] width 254 height 9
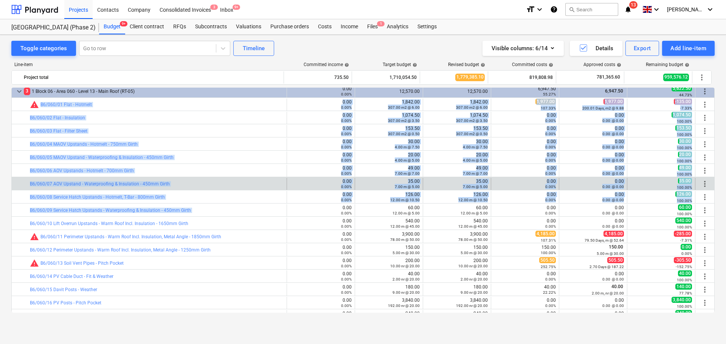
drag, startPoint x: 202, startPoint y: 104, endPoint x: 221, endPoint y: 188, distance: 86.8
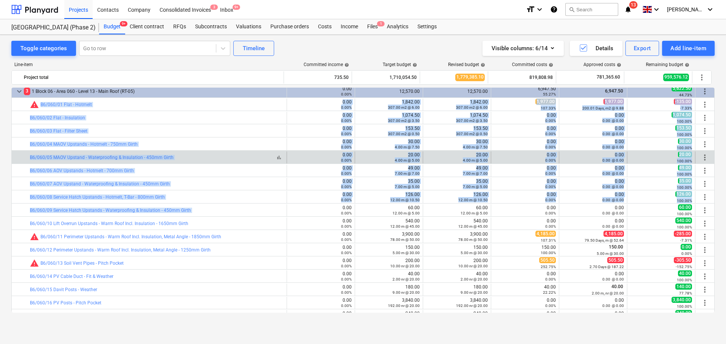
click at [220, 158] on div "bar_chart B6/060/05 MAOV Upstand - Waterproofing & Insulation - 450mm Girth" at bounding box center [157, 157] width 254 height 5
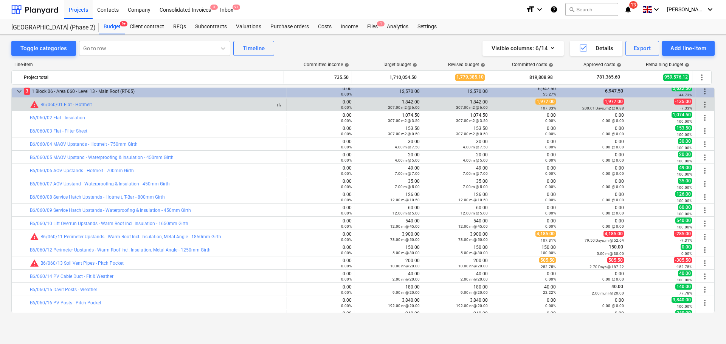
click at [187, 101] on div "bar_chart warning B6/060/01 Flat - Hotmelt" at bounding box center [157, 104] width 254 height 9
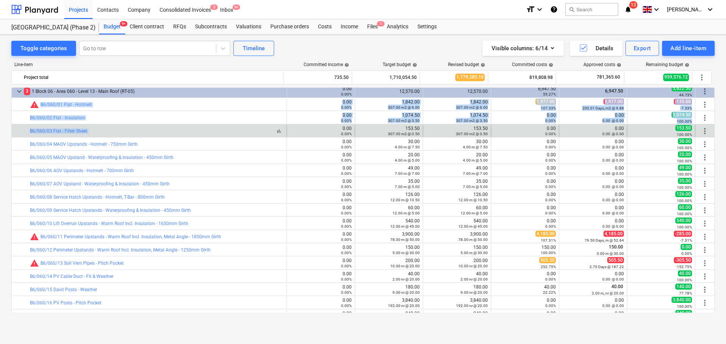
drag, startPoint x: 187, startPoint y: 101, endPoint x: 193, endPoint y: 131, distance: 30.8
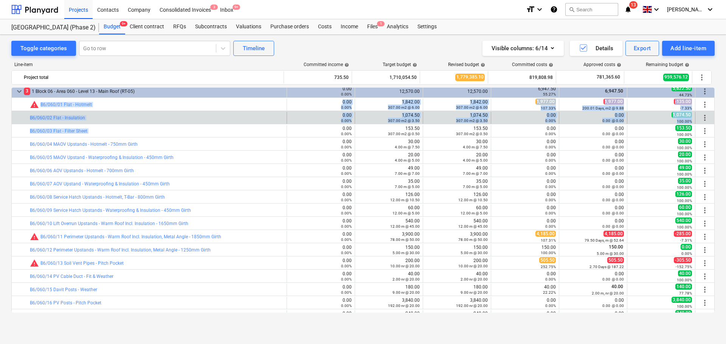
click at [196, 121] on div "bar_chart B6/060/02 Flat - Insulation" at bounding box center [157, 118] width 254 height 12
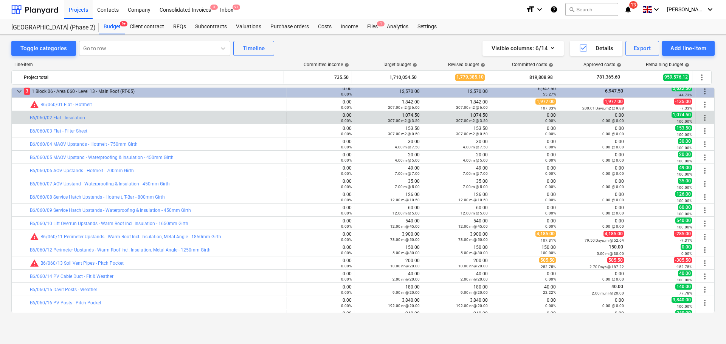
click at [196, 121] on div "bar_chart B6/060/02 Flat - Insulation" at bounding box center [157, 118] width 254 height 12
